Goal: Information Seeking & Learning: Learn about a topic

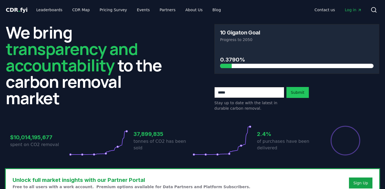
click at [357, 13] on link "Log in" at bounding box center [354, 10] width 26 height 10
click at [76, 10] on link "CDR Map" at bounding box center [81, 10] width 26 height 10
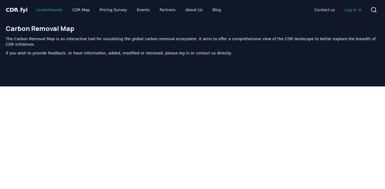
click at [50, 8] on link "Leaderboards" at bounding box center [49, 10] width 35 height 10
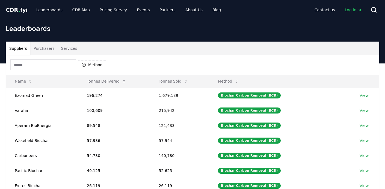
click at [33, 62] on input at bounding box center [43, 64] width 66 height 11
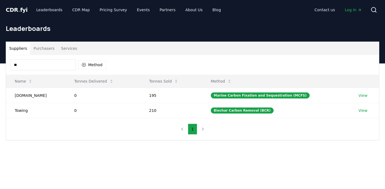
type input "*"
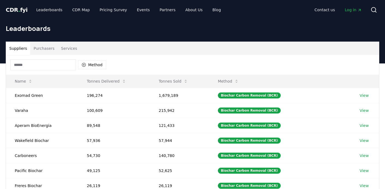
click at [47, 51] on button "Purchasers" at bounding box center [44, 48] width 28 height 13
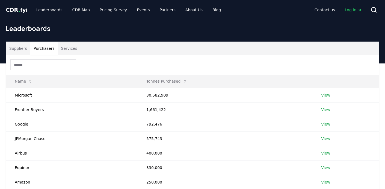
click at [45, 64] on input at bounding box center [43, 64] width 66 height 11
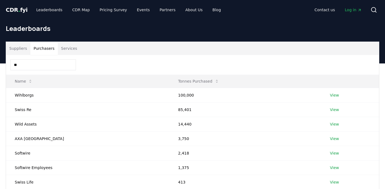
type input "*"
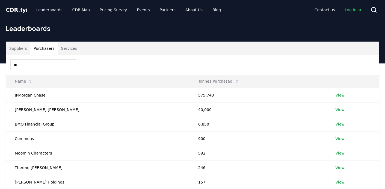
type input "*"
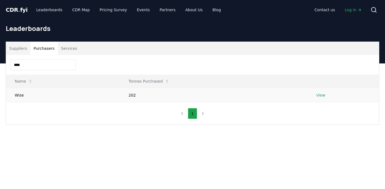
type input "****"
click at [321, 93] on link "View" at bounding box center [321, 94] width 9 height 5
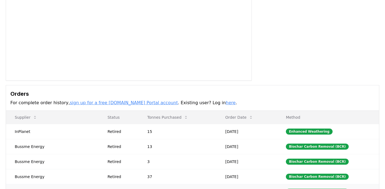
scroll to position [84, 0]
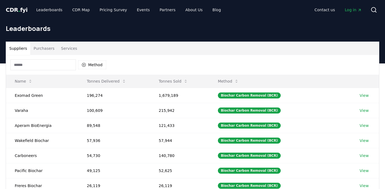
click at [51, 48] on button "Purchasers" at bounding box center [44, 48] width 28 height 13
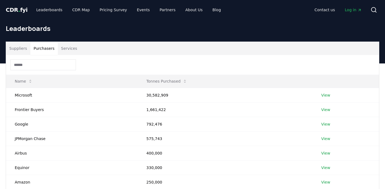
click at [49, 61] on input at bounding box center [43, 64] width 66 height 11
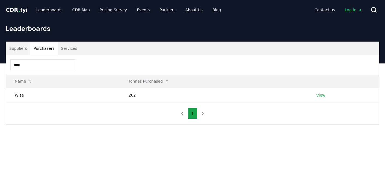
type input "****"
